Goal: Task Accomplishment & Management: Use online tool/utility

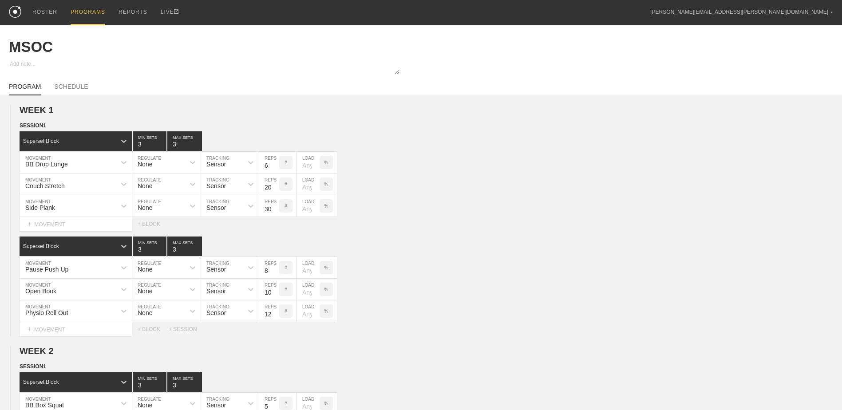
click at [93, 9] on div "PROGRAMS" at bounding box center [88, 12] width 35 height 25
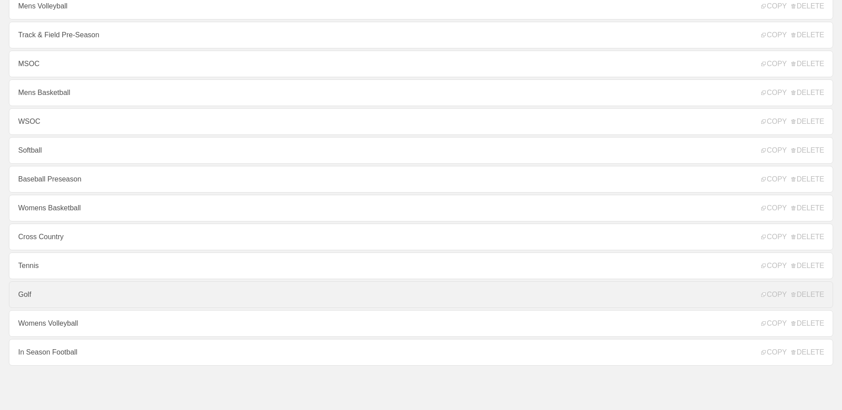
scroll to position [7, 0]
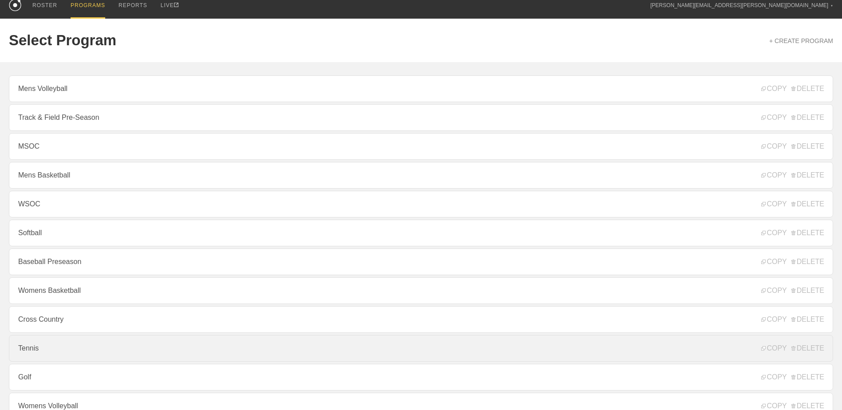
click at [59, 356] on link "Tennis" at bounding box center [421, 348] width 824 height 27
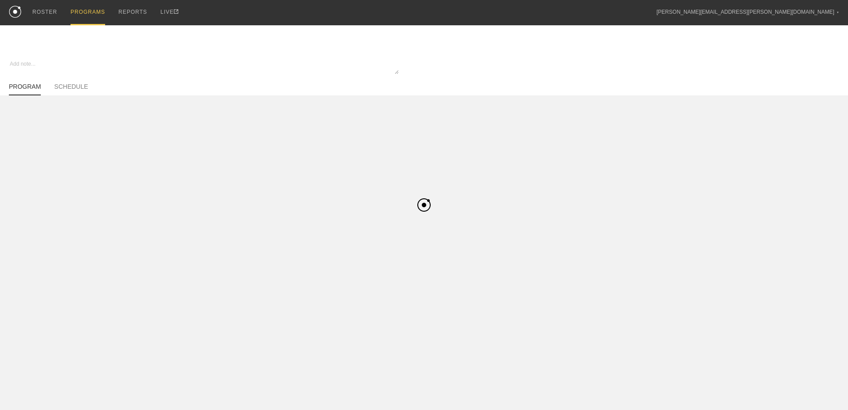
type textarea "x"
type input "Tennis"
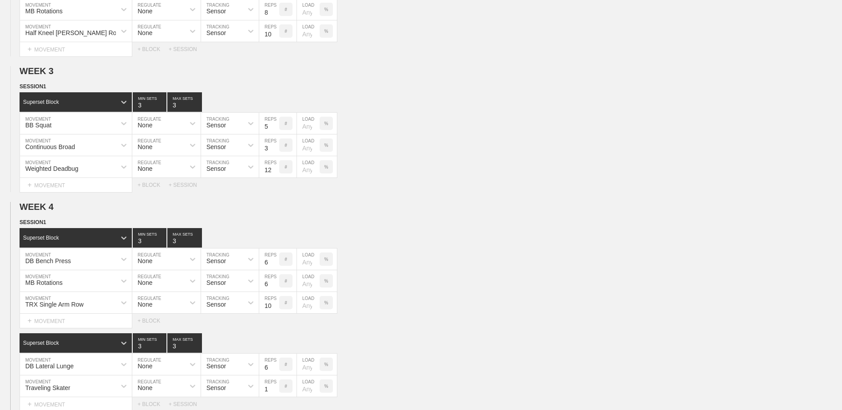
scroll to position [471, 0]
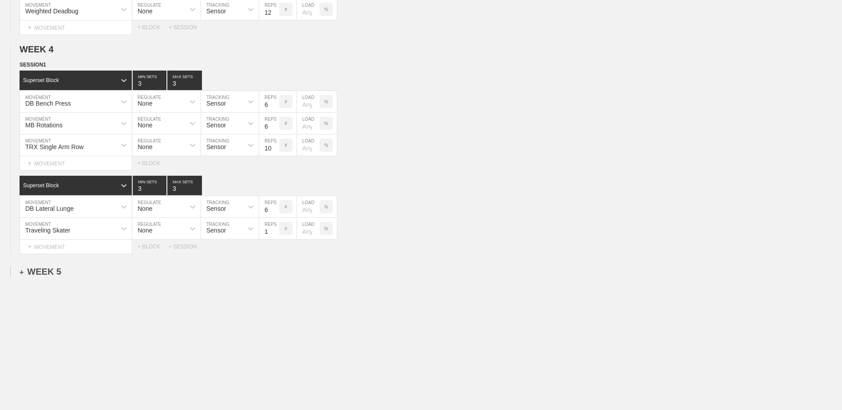
click at [49, 276] on div "+ WEEK 5" at bounding box center [41, 272] width 42 height 10
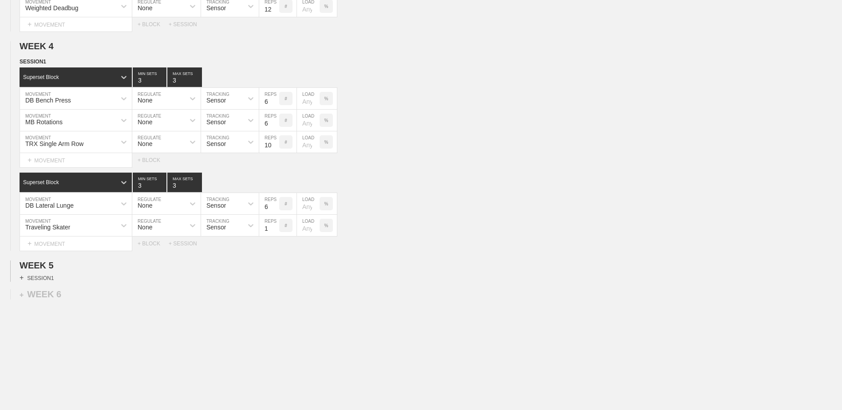
click at [43, 281] on div "+ SESSION 1" at bounding box center [37, 278] width 34 height 8
click at [56, 295] on div "+ BLOCK" at bounding box center [76, 294] width 112 height 14
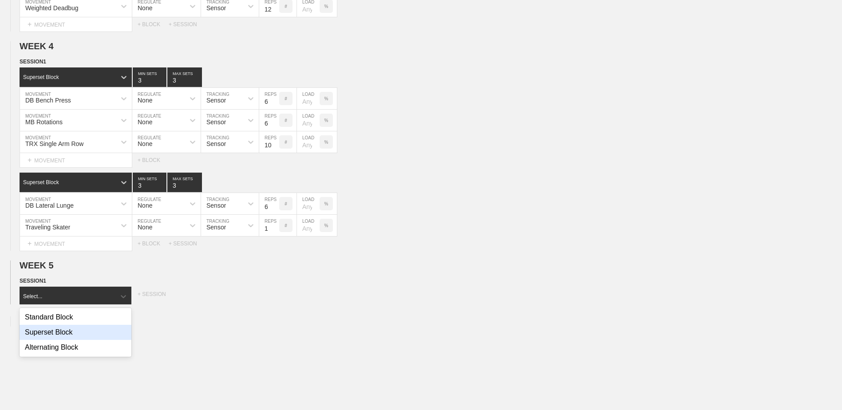
click at [67, 338] on div "Superset Block" at bounding box center [76, 332] width 112 height 15
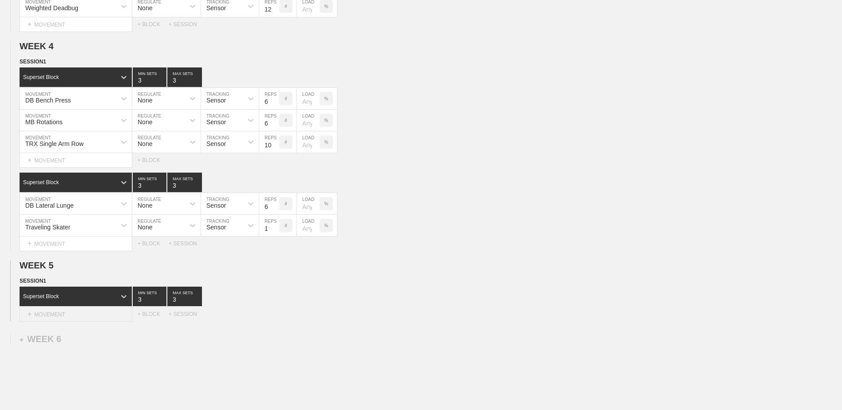
click at [64, 313] on div "+ MOVEMENT" at bounding box center [76, 314] width 113 height 15
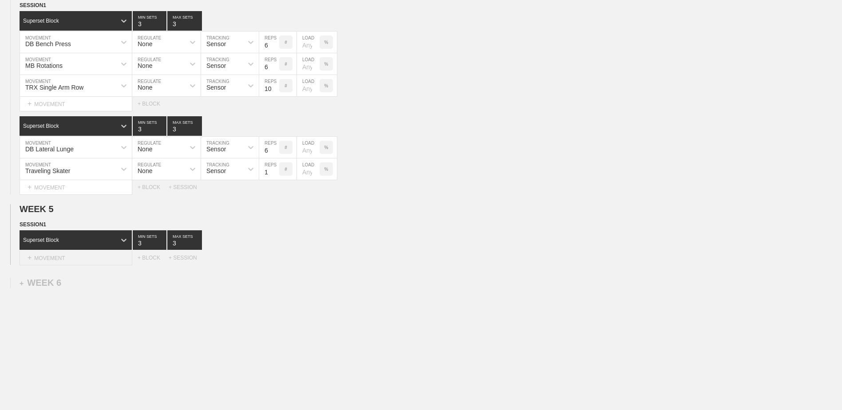
scroll to position [533, 0]
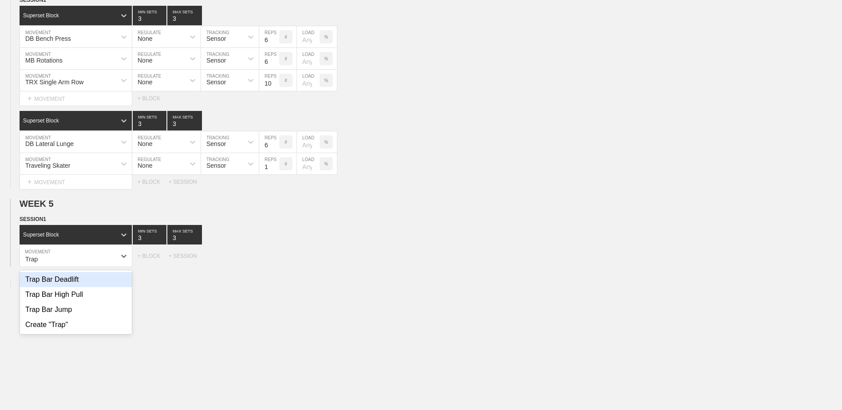
click at [71, 284] on div "Trap Bar Deadlift" at bounding box center [76, 279] width 112 height 15
type input "Trap"
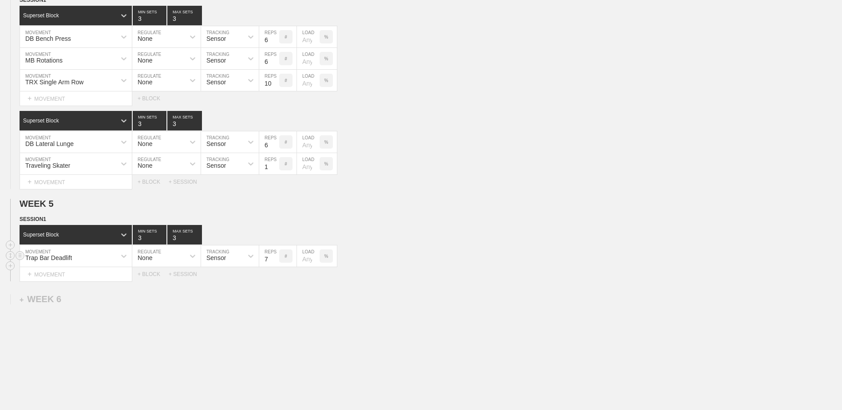
click at [276, 263] on input "7" at bounding box center [269, 255] width 20 height 21
click at [276, 263] on input "6" at bounding box center [269, 255] width 20 height 21
type input "5"
click at [275, 263] on input "5" at bounding box center [269, 255] width 20 height 21
click at [95, 282] on div "+ MOVEMENT" at bounding box center [76, 274] width 113 height 15
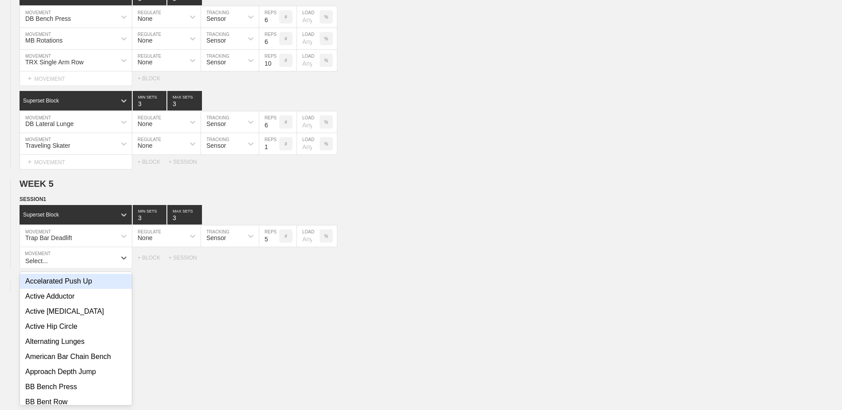
scroll to position [555, 0]
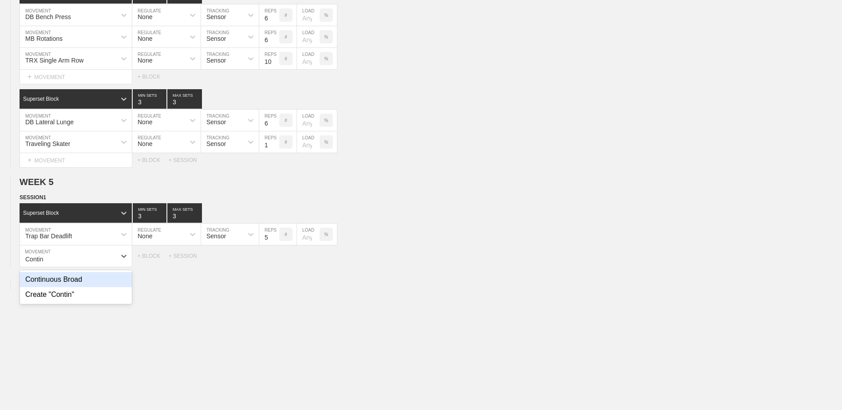
click at [95, 282] on div "Continuous Broad" at bounding box center [76, 279] width 112 height 15
type input "Contin"
click at [276, 264] on input "7" at bounding box center [269, 255] width 20 height 21
click at [276, 264] on input "6" at bounding box center [269, 255] width 20 height 21
click at [276, 264] on input "5" at bounding box center [269, 255] width 20 height 21
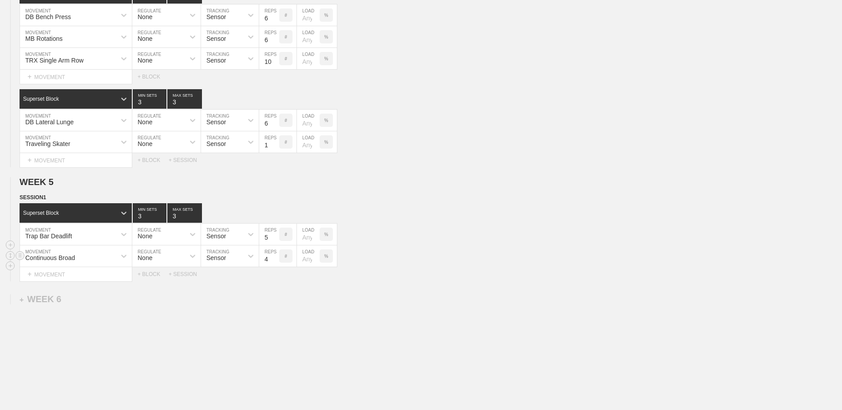
click at [276, 264] on input "4" at bounding box center [269, 255] width 20 height 21
type input "3"
click at [275, 264] on input "3" at bounding box center [269, 255] width 20 height 21
click at [58, 278] on div "+ MOVEMENT" at bounding box center [76, 274] width 113 height 15
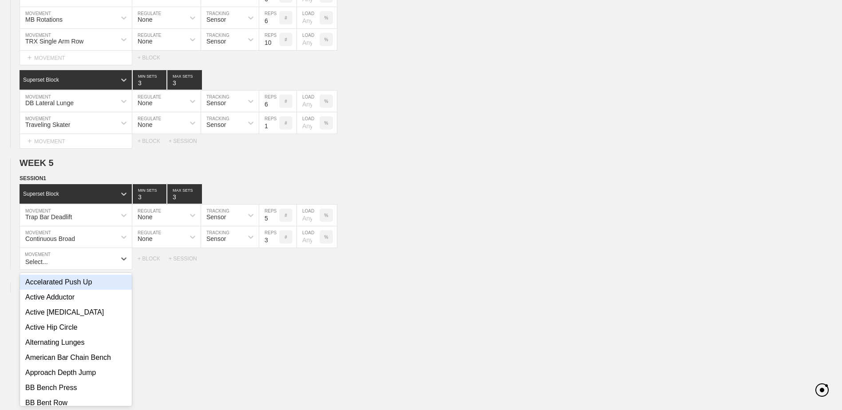
scroll to position [576, 0]
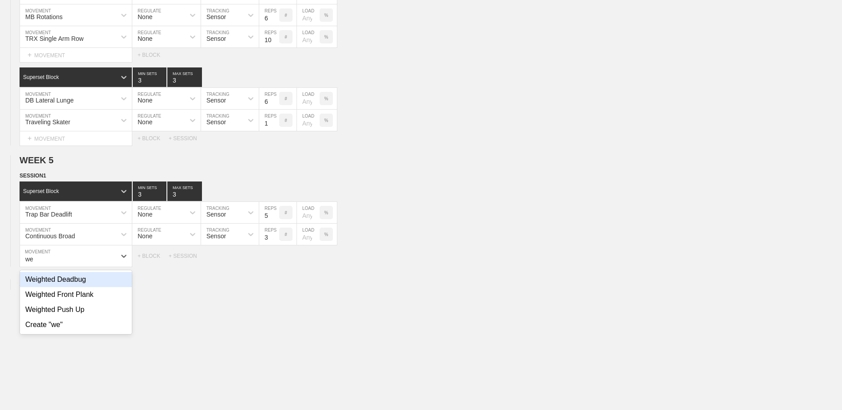
click at [81, 285] on div "Weighted Deadbug" at bounding box center [76, 279] width 112 height 15
type input "we"
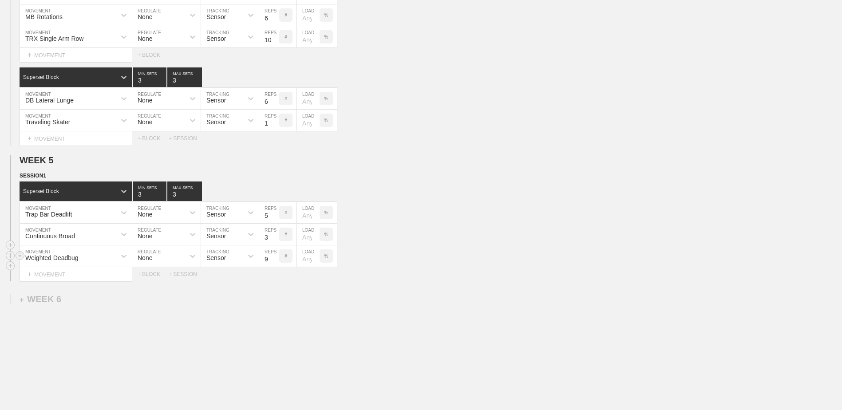
click at [275, 261] on input "9" at bounding box center [269, 255] width 20 height 21
click at [274, 261] on input "10" at bounding box center [269, 255] width 20 height 21
click at [272, 261] on input "11" at bounding box center [269, 255] width 20 height 21
type input "12"
click at [277, 260] on input "12" at bounding box center [269, 255] width 20 height 21
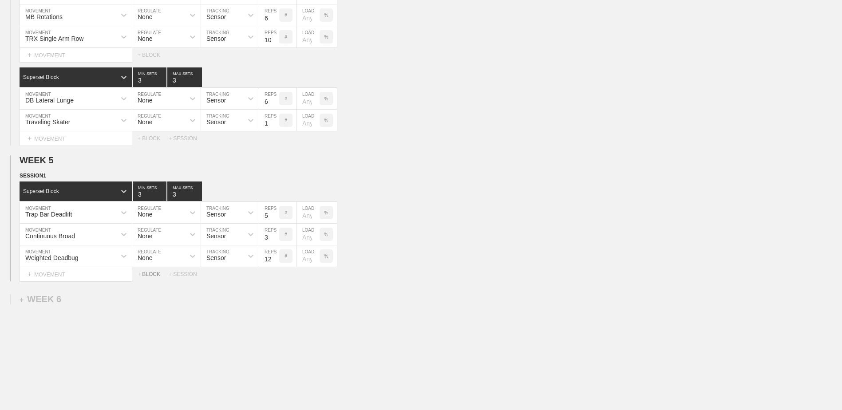
click at [155, 276] on div "+ BLOCK" at bounding box center [153, 274] width 31 height 6
click at [103, 300] on div "Standard Block" at bounding box center [68, 296] width 96 height 8
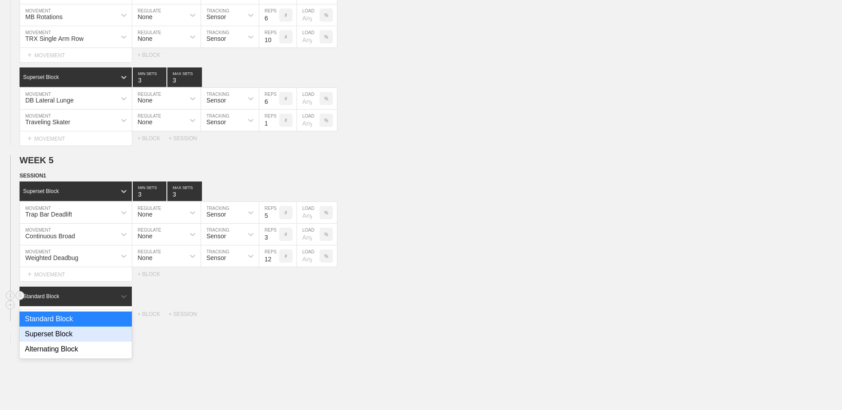
click at [88, 342] on div "Superset Block" at bounding box center [76, 334] width 112 height 15
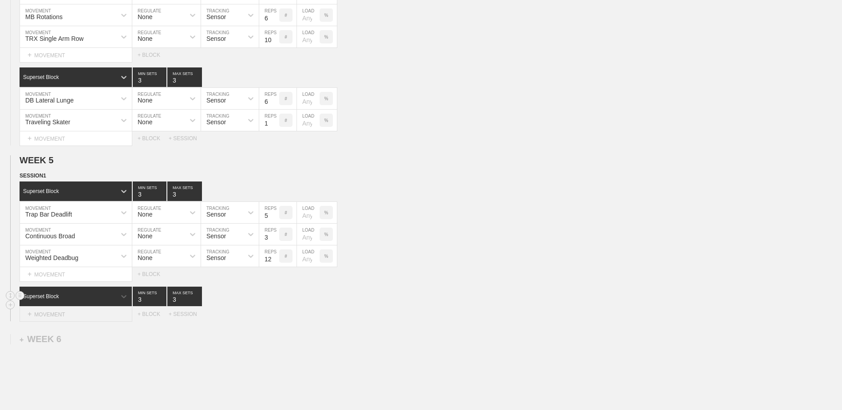
click at [90, 317] on div "+ MOVEMENT" at bounding box center [76, 314] width 113 height 15
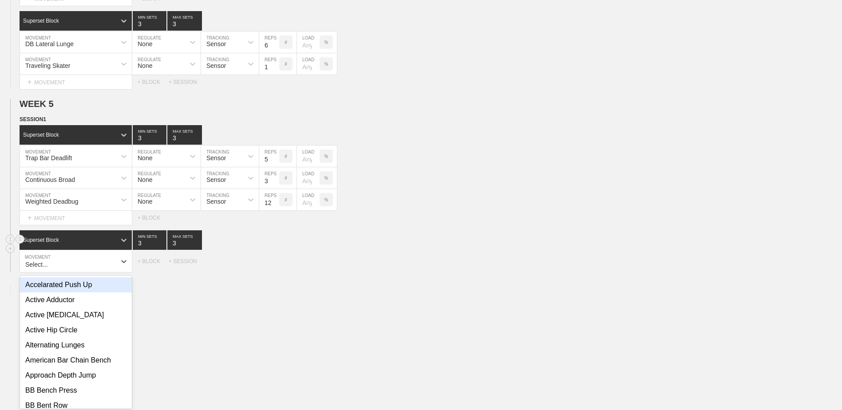
scroll to position [638, 0]
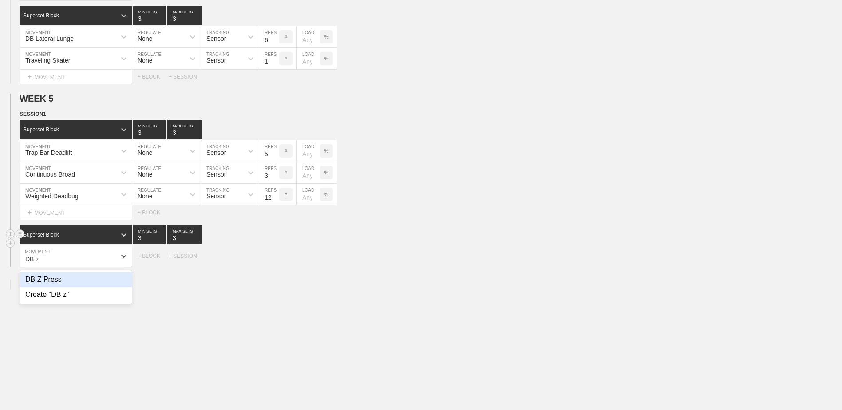
click at [70, 282] on div "DB Z Press" at bounding box center [76, 279] width 112 height 15
type input "DB z"
click at [275, 259] on input "9" at bounding box center [269, 255] width 20 height 21
type input "10"
click at [275, 259] on input "10" at bounding box center [269, 255] width 20 height 21
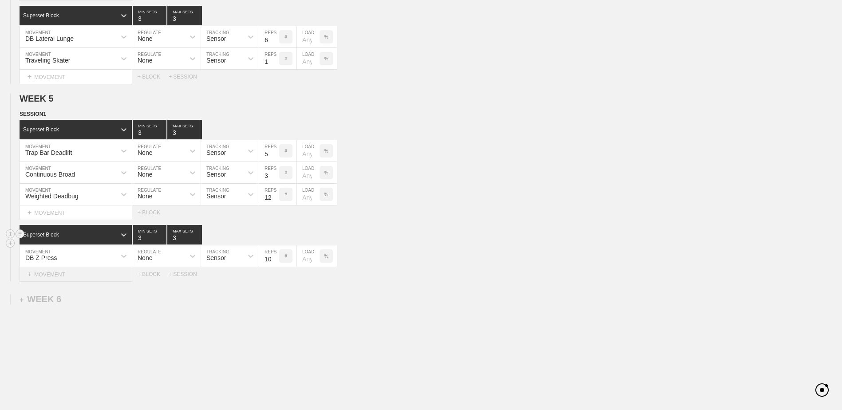
click at [79, 280] on div "+ MOVEMENT" at bounding box center [76, 274] width 113 height 15
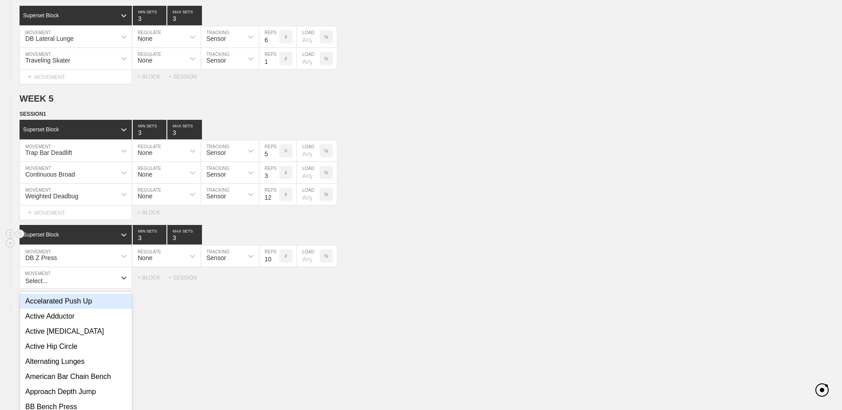
scroll to position [660, 0]
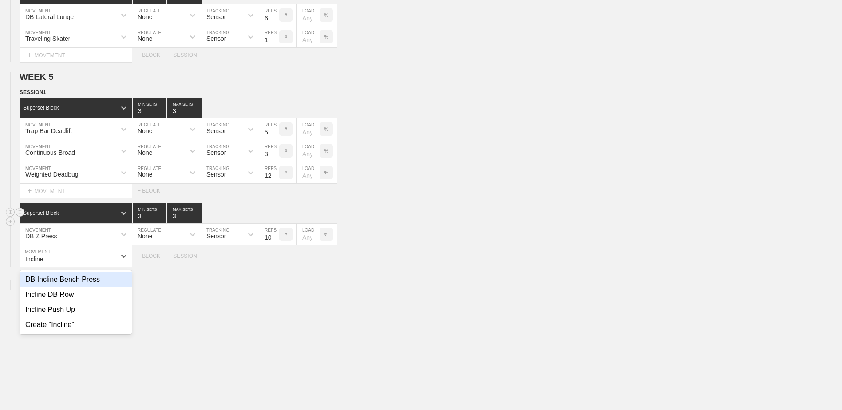
type input "Incline"
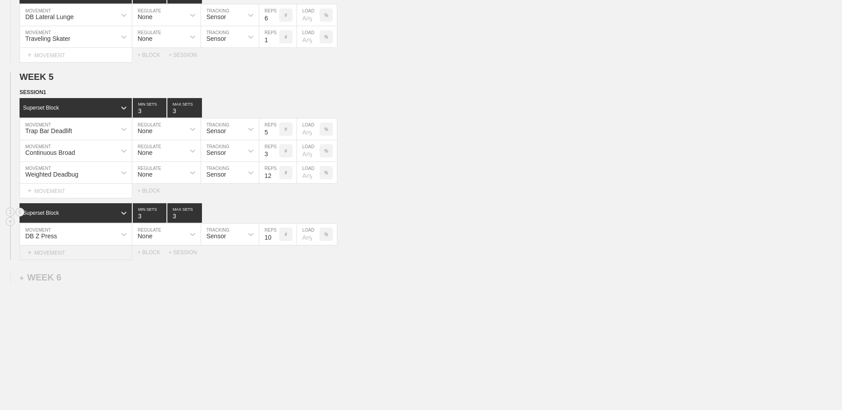
click at [98, 260] on div "+ MOVEMENT" at bounding box center [76, 252] width 113 height 15
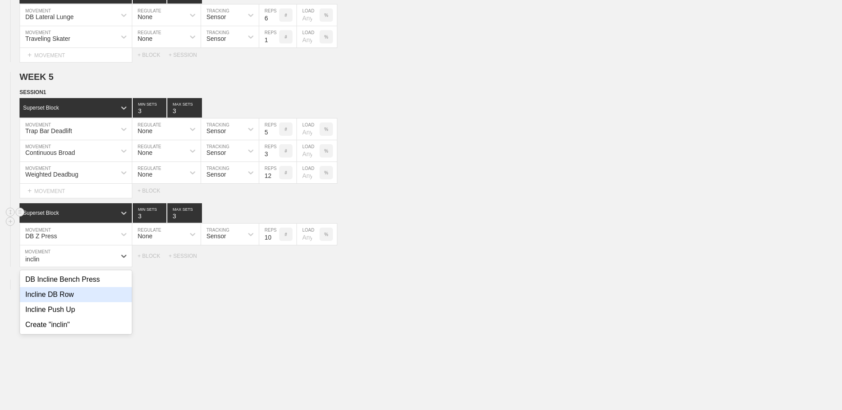
click at [98, 291] on div "Incline DB Row" at bounding box center [76, 294] width 112 height 15
type input "inclin"
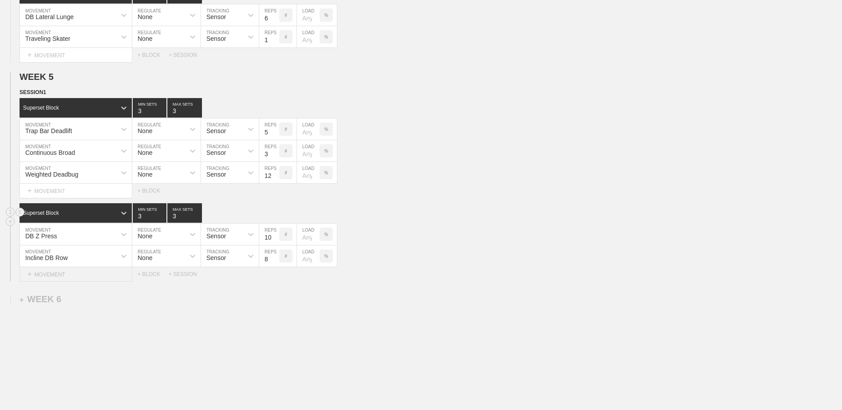
click at [94, 275] on div "+ MOVEMENT" at bounding box center [76, 274] width 113 height 15
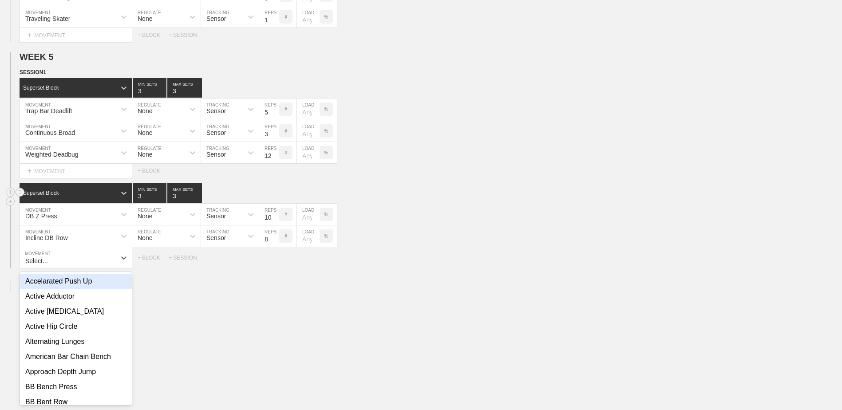
scroll to position [681, 0]
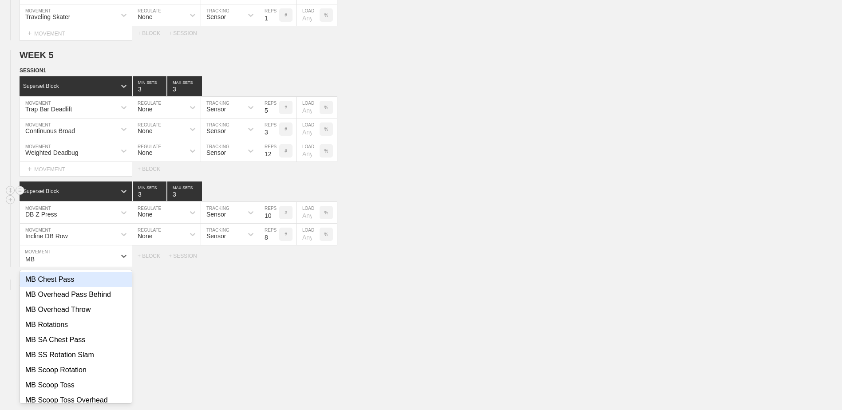
click at [97, 282] on div "MB Chest Pass" at bounding box center [76, 279] width 112 height 15
type input "MB"
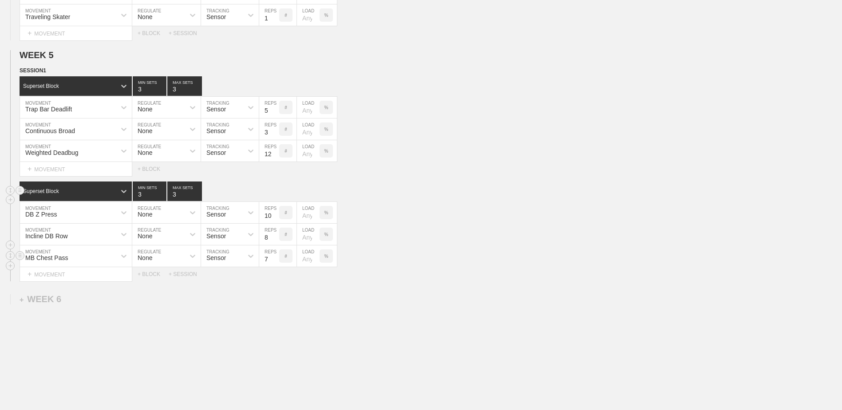
click at [274, 263] on input "7" at bounding box center [269, 255] width 20 height 21
click at [274, 263] on input "6" at bounding box center [269, 255] width 20 height 21
click at [274, 263] on input "5" at bounding box center [269, 255] width 20 height 21
click at [274, 263] on input "4" at bounding box center [269, 255] width 20 height 21
type input "3"
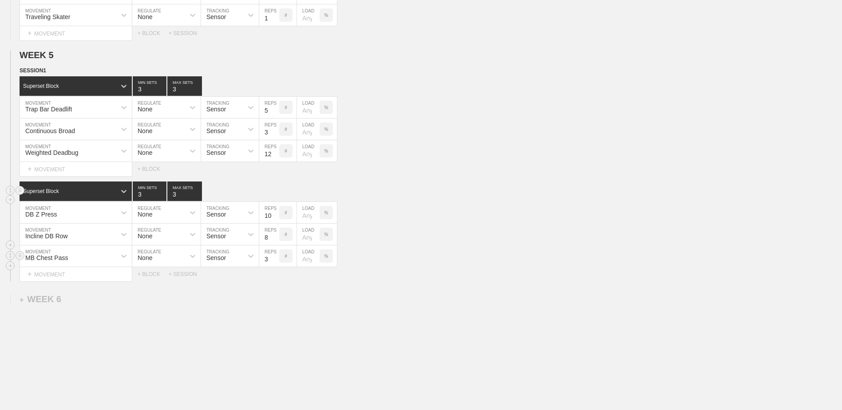
click at [274, 263] on input "3" at bounding box center [269, 255] width 20 height 21
